Goal: Task Accomplishment & Management: Manage account settings

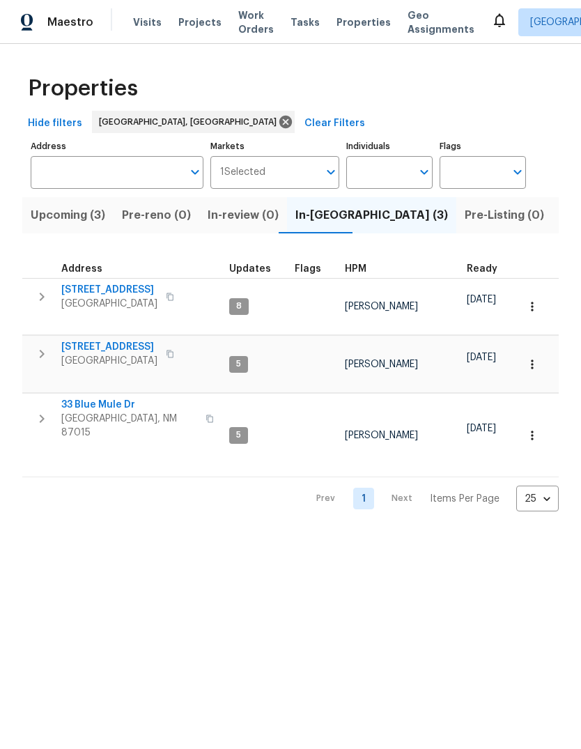
click at [139, 22] on span "Visits" at bounding box center [147, 22] width 29 height 14
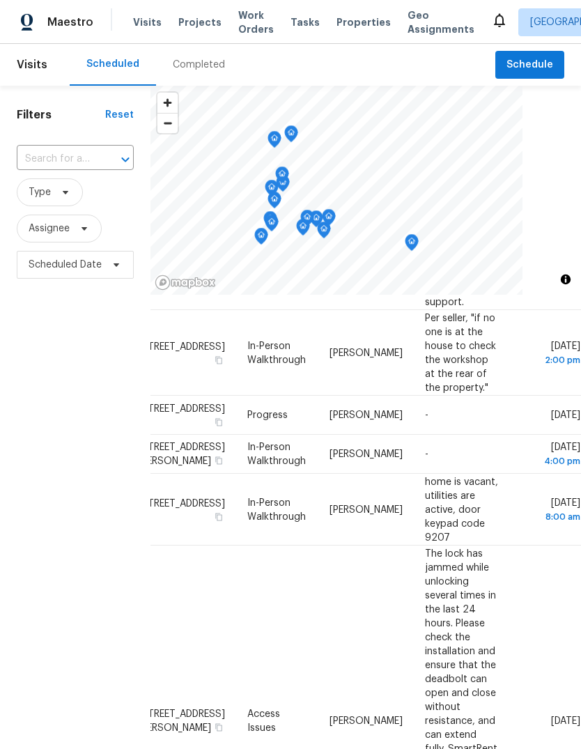
scroll to position [422, 125]
click at [0, 0] on icon at bounding box center [0, 0] width 0 height 0
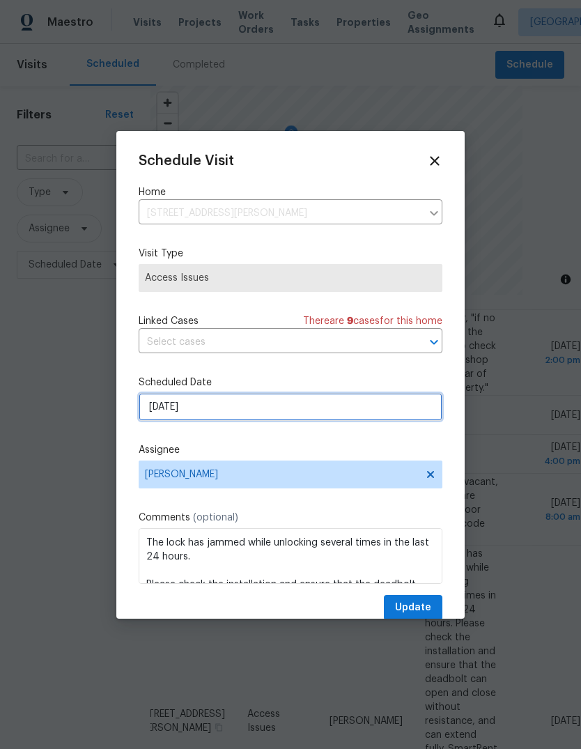
click at [174, 410] on input "[DATE]" at bounding box center [291, 407] width 304 height 28
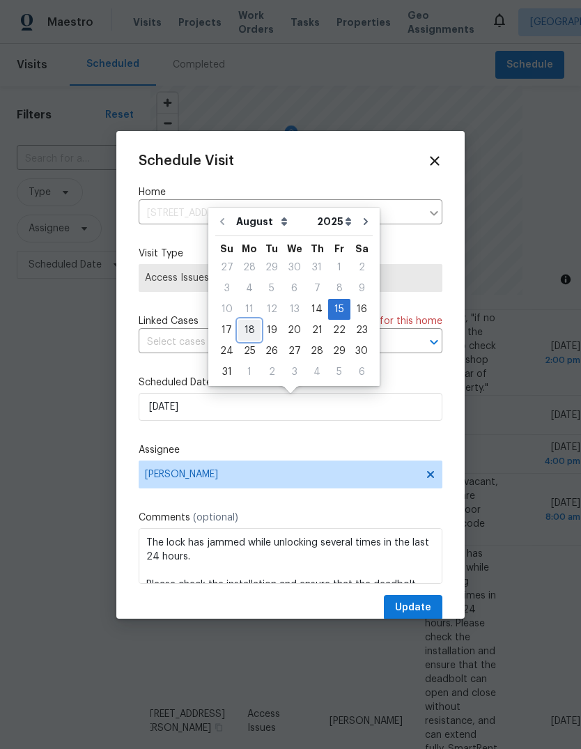
click at [245, 336] on div "18" at bounding box center [249, 330] width 22 height 20
type input "[DATE]"
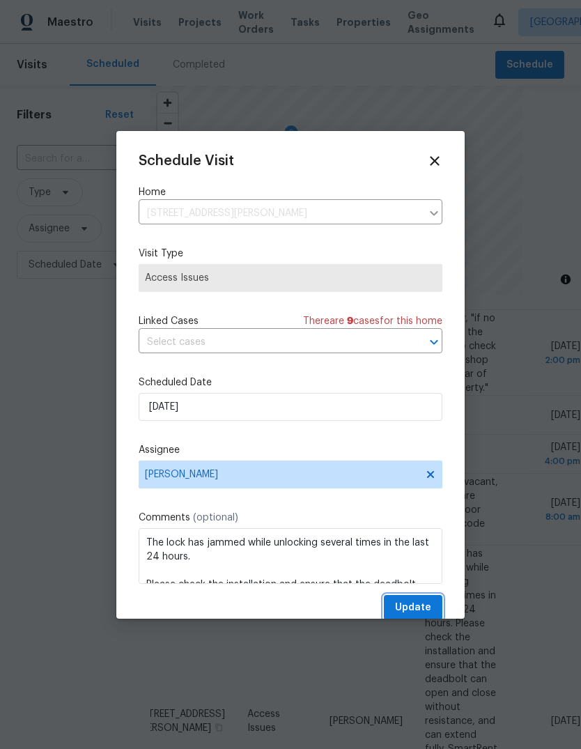
click at [414, 611] on span "Update" at bounding box center [413, 607] width 36 height 17
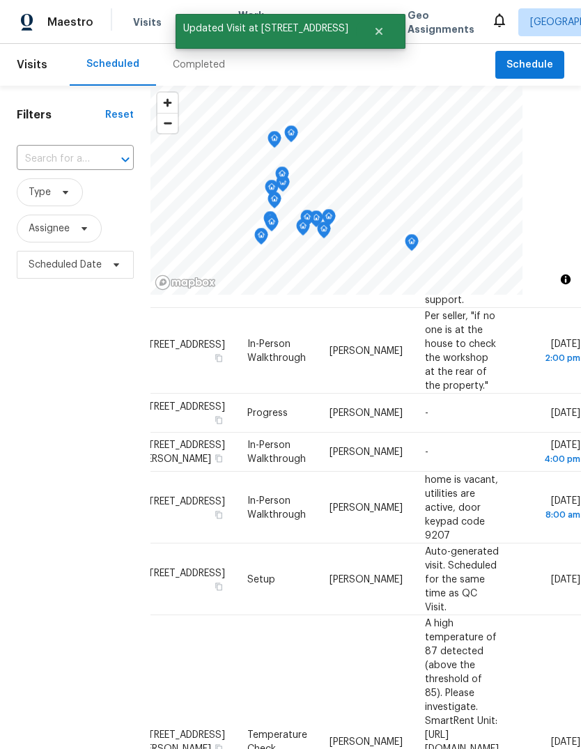
scroll to position [424, 125]
click at [0, 0] on icon at bounding box center [0, 0] width 0 height 0
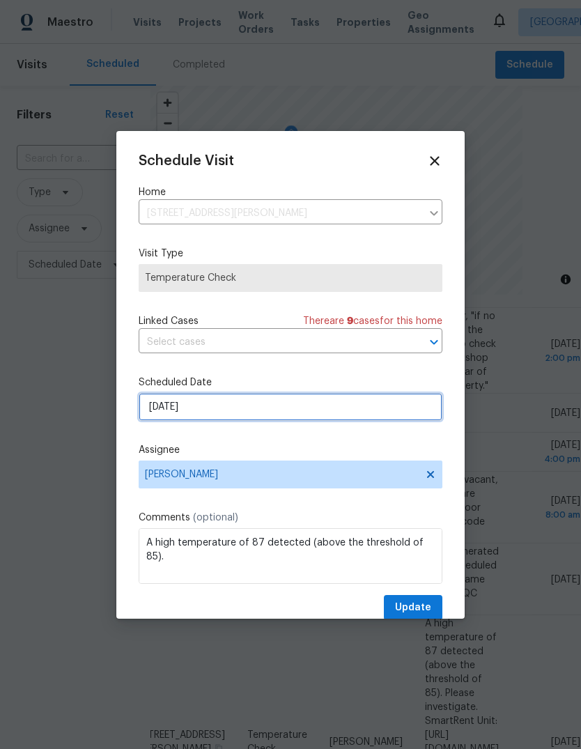
click at [194, 407] on input "[DATE]" at bounding box center [291, 407] width 304 height 28
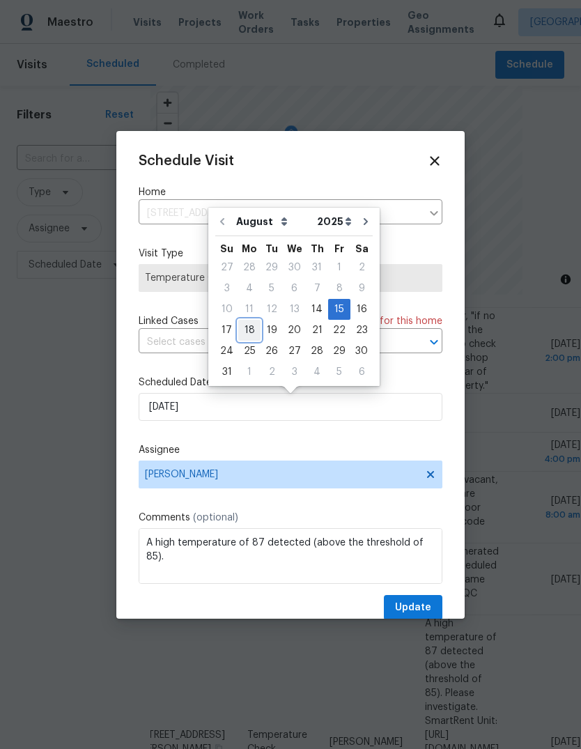
click at [247, 327] on div "18" at bounding box center [249, 330] width 22 height 20
type input "[DATE]"
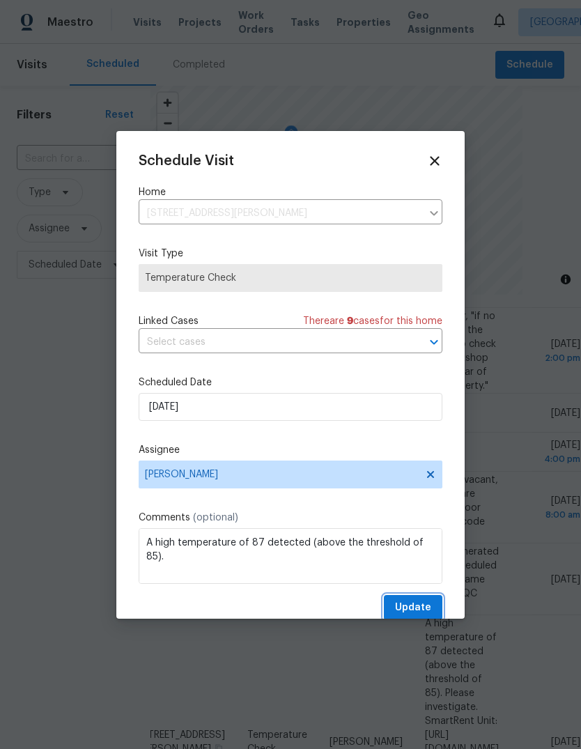
click at [419, 601] on button "Update" at bounding box center [413, 608] width 59 height 26
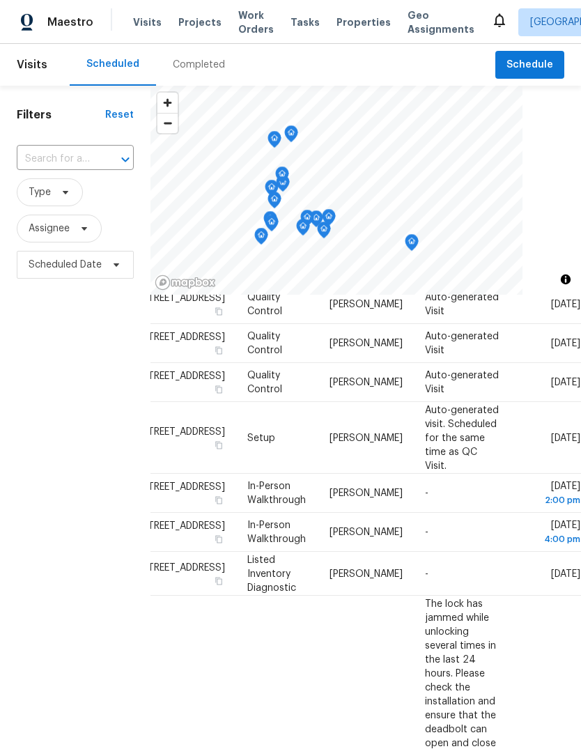
scroll to position [826, 119]
click at [0, 0] on icon at bounding box center [0, 0] width 0 height 0
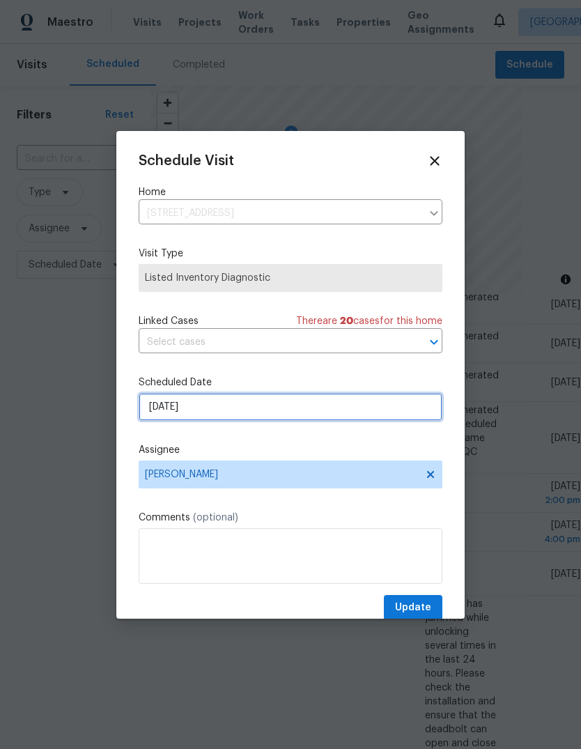
click at [174, 415] on input "[DATE]" at bounding box center [291, 407] width 304 height 28
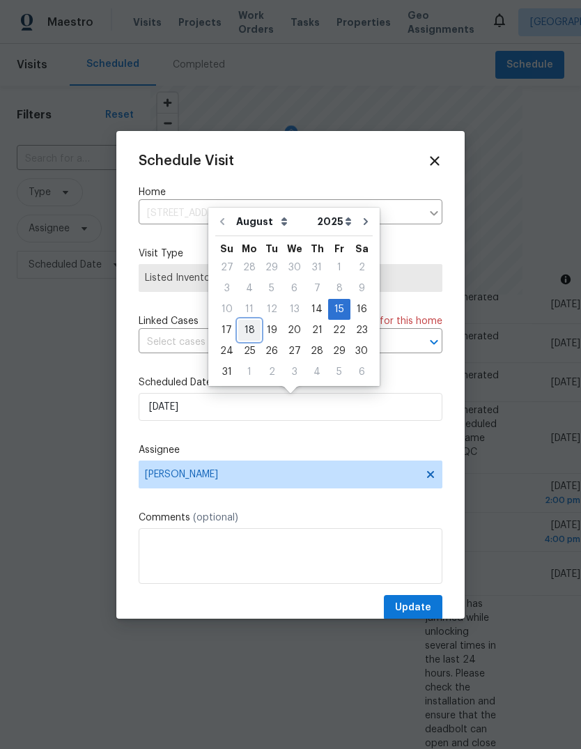
click at [247, 330] on div "18" at bounding box center [249, 330] width 22 height 20
type input "[DATE]"
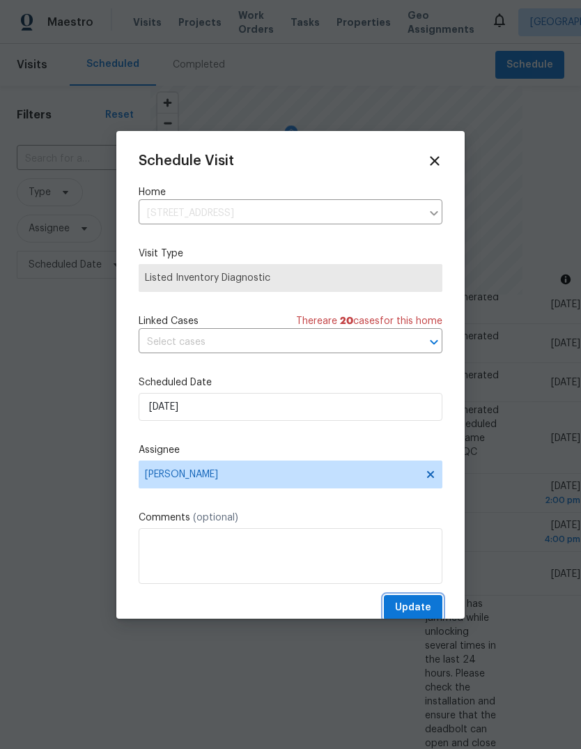
click at [415, 607] on span "Update" at bounding box center [413, 607] width 36 height 17
